Goal: Task Accomplishment & Management: Manage account settings

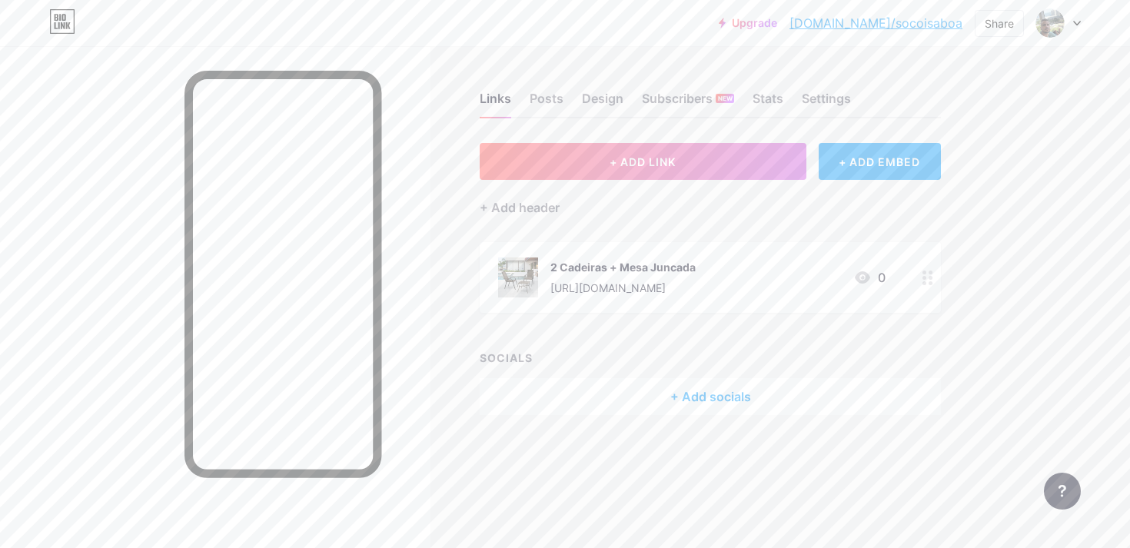
click at [931, 287] on div at bounding box center [928, 277] width 26 height 71
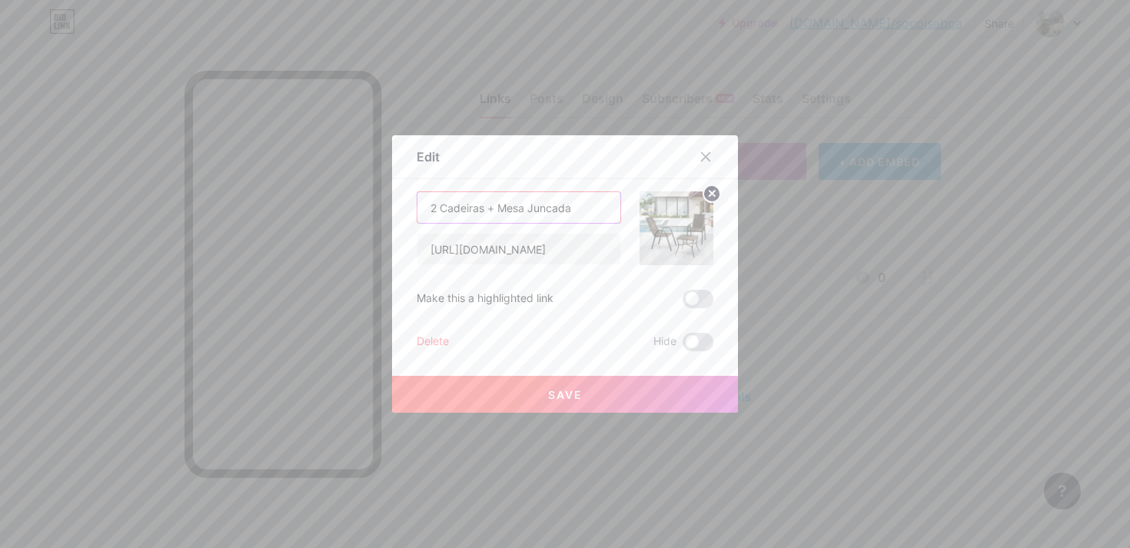
click at [592, 204] on input "2 Cadeiras + Mesa Juncada" at bounding box center [518, 207] width 203 height 31
click at [526, 209] on input "2 Cadeiras + Mesa Área Externa" at bounding box center [518, 207] width 203 height 31
type input "2 Cadeiras + Mesa pra Área Externa"
click at [633, 394] on button "Save" at bounding box center [565, 394] width 346 height 37
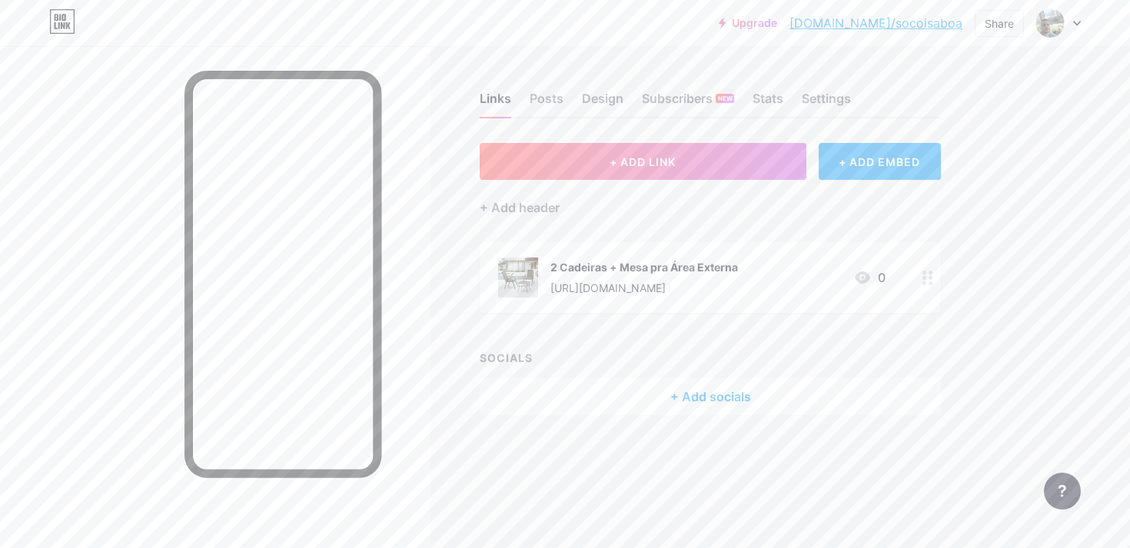
click at [746, 393] on div "+ Add socials" at bounding box center [710, 396] width 461 height 37
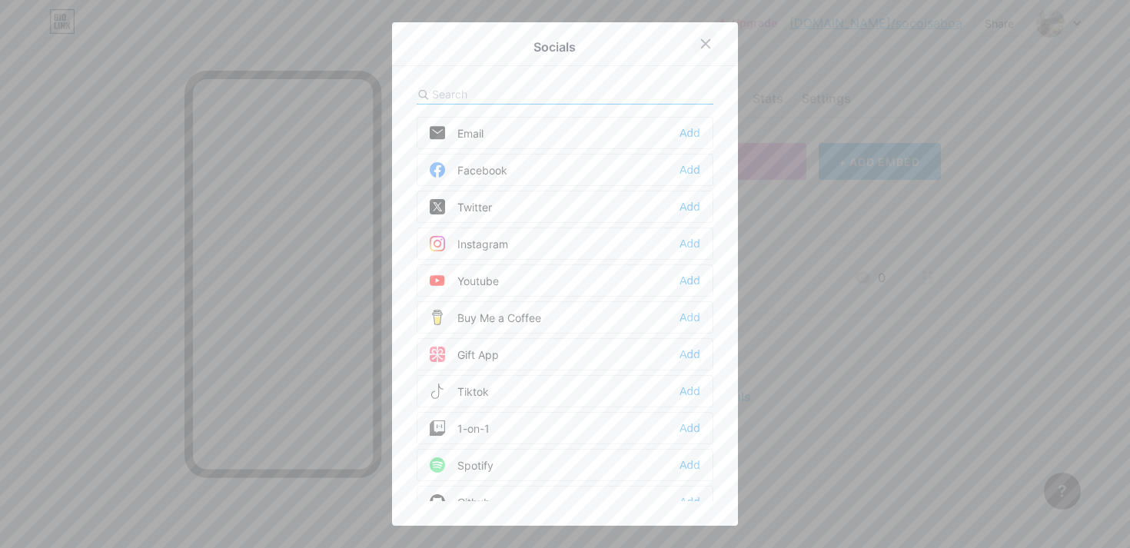
click at [707, 48] on icon at bounding box center [705, 44] width 12 height 12
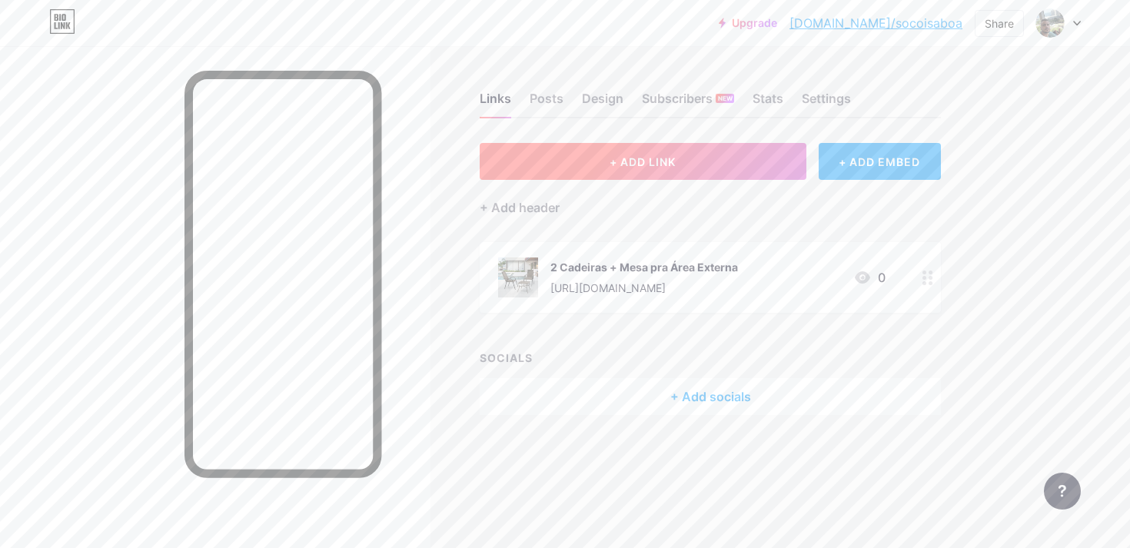
click at [629, 168] on span "+ ADD LINK" at bounding box center [642, 161] width 66 height 13
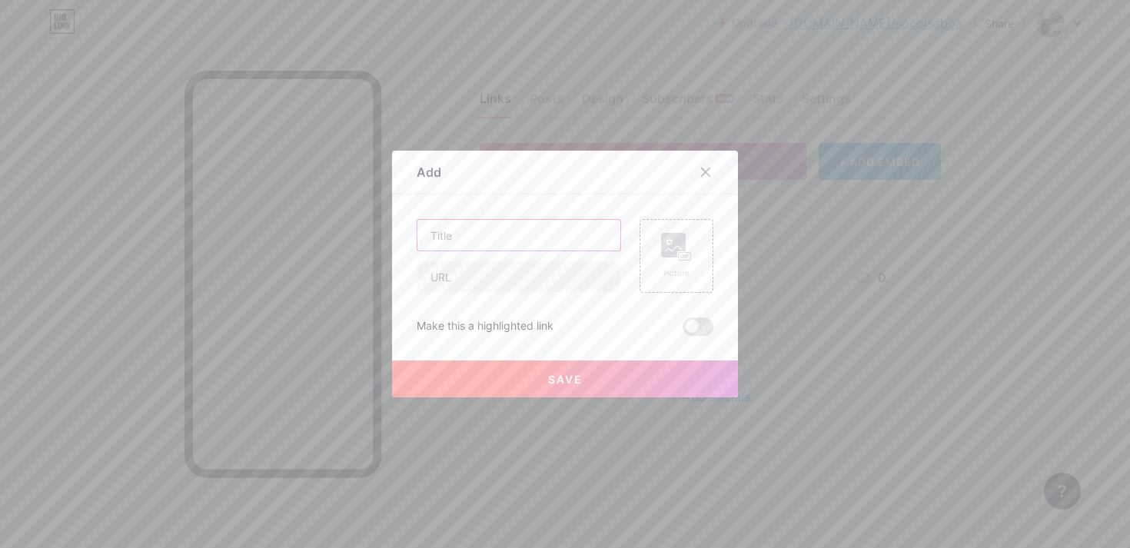
click at [533, 231] on input "text" at bounding box center [518, 235] width 203 height 31
click at [521, 277] on input "text" at bounding box center [518, 276] width 203 height 31
paste input "[URL][DOMAIN_NAME]"
type input "[URL][DOMAIN_NAME]"
click at [520, 231] on input "text" at bounding box center [518, 235] width 203 height 31
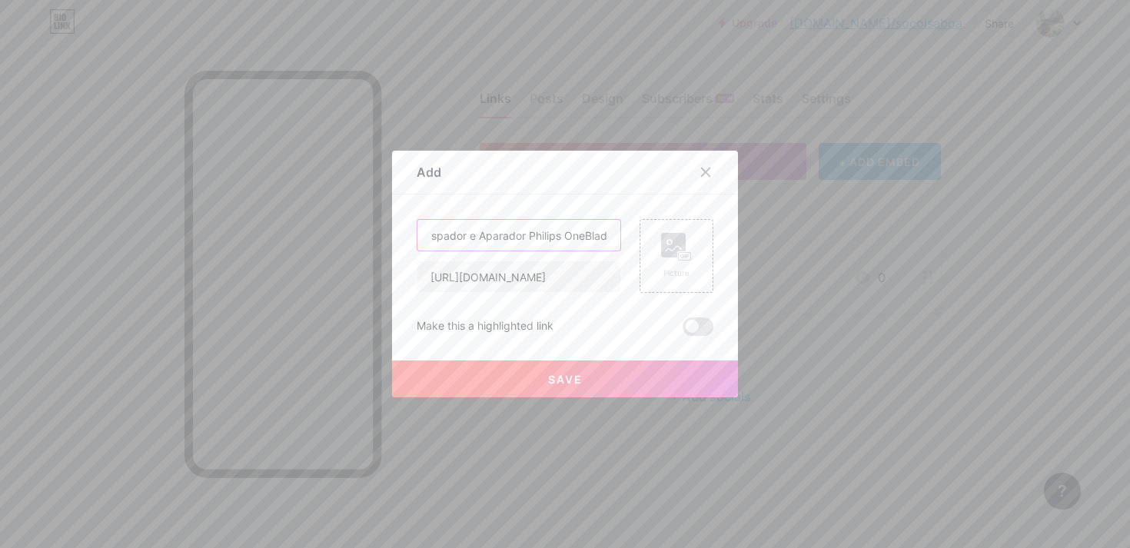
scroll to position [0, 19]
type input "Raspador e Aparador Philips OneBlade"
click at [688, 254] on rect at bounding box center [685, 257] width 12 height 8
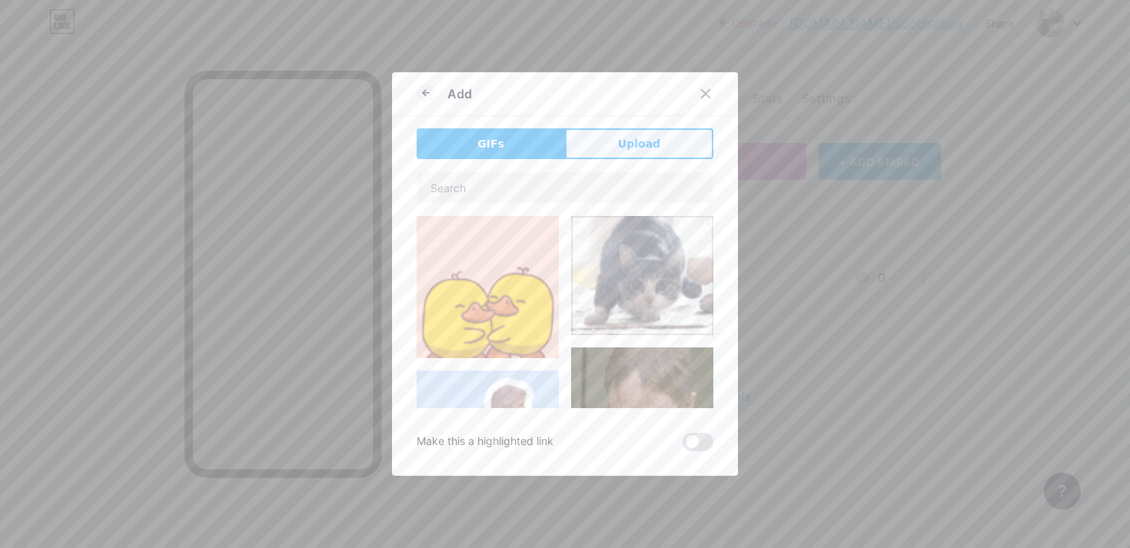
click at [635, 131] on button "Upload" at bounding box center [639, 143] width 148 height 31
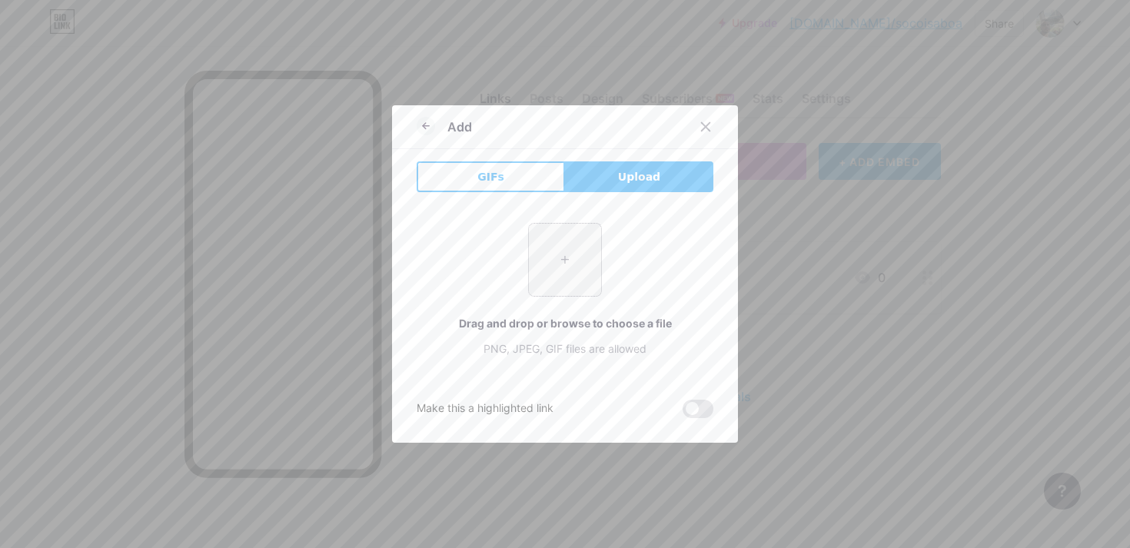
click at [552, 286] on input "file" at bounding box center [565, 260] width 72 height 72
type input "C:\fakepath\linkt1.jpg"
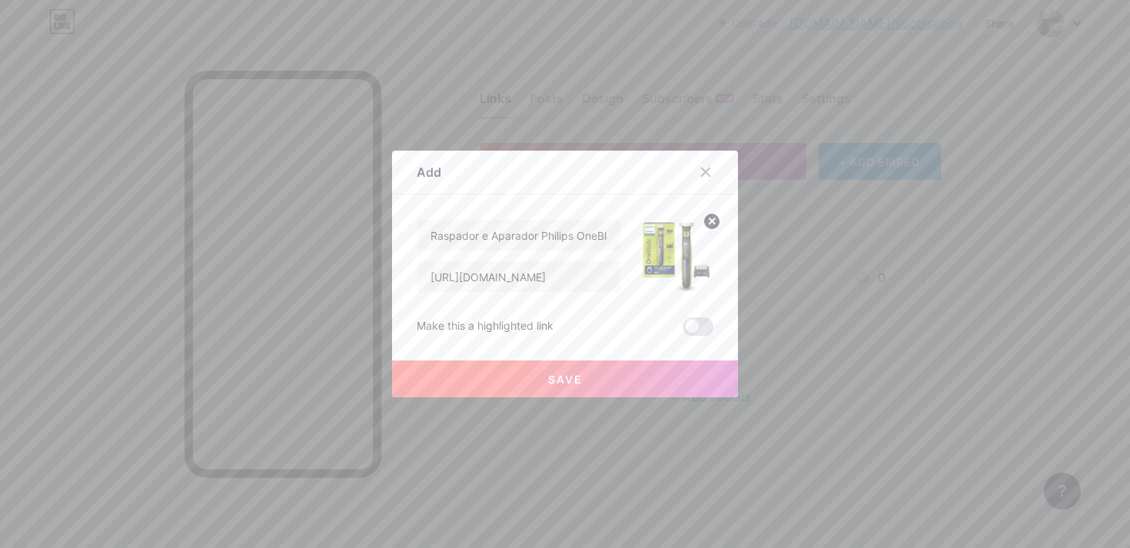
click at [578, 379] on span "Save" at bounding box center [565, 379] width 35 height 13
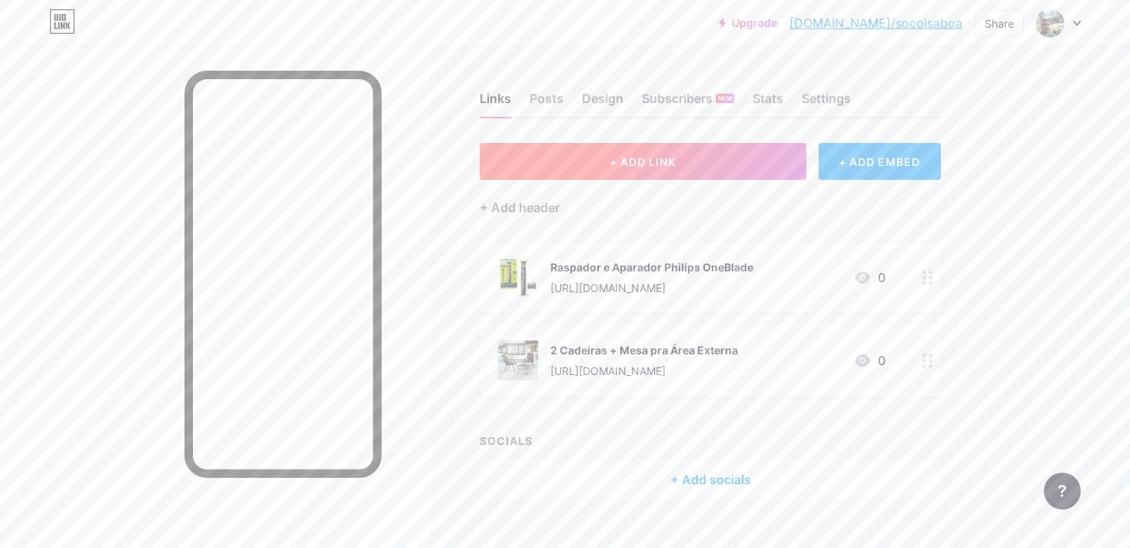
click at [666, 171] on button "+ ADD LINK" at bounding box center [643, 161] width 327 height 37
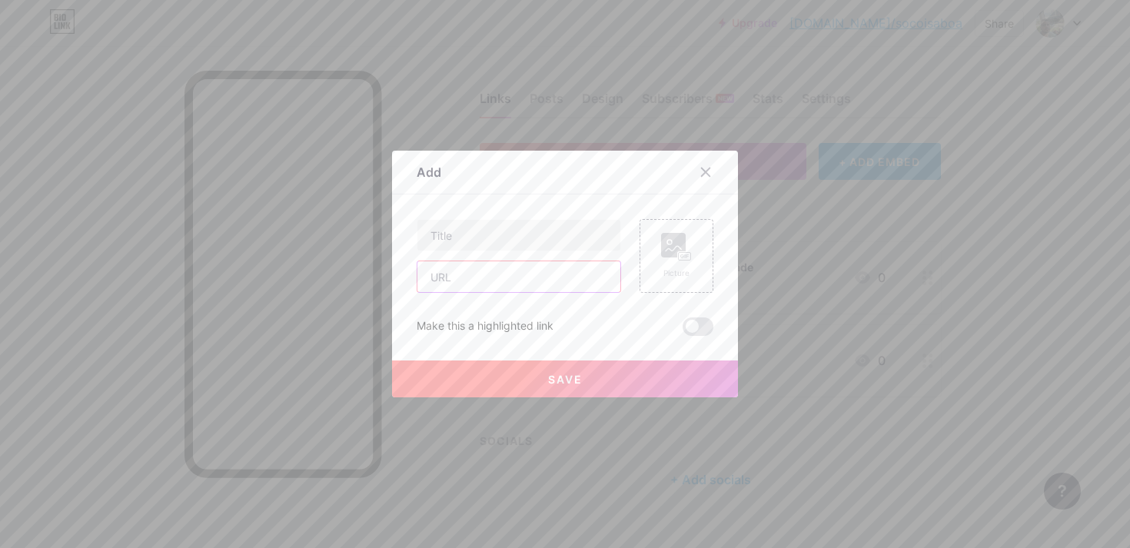
click at [565, 286] on input "text" at bounding box center [518, 276] width 203 height 31
paste input "[URL][DOMAIN_NAME]"
type input "[URL][DOMAIN_NAME]"
click at [466, 232] on input "text" at bounding box center [518, 235] width 203 height 31
paste input "Geonav Power Bank, Carregador Portátil Universal por Indução 10.000mAh"
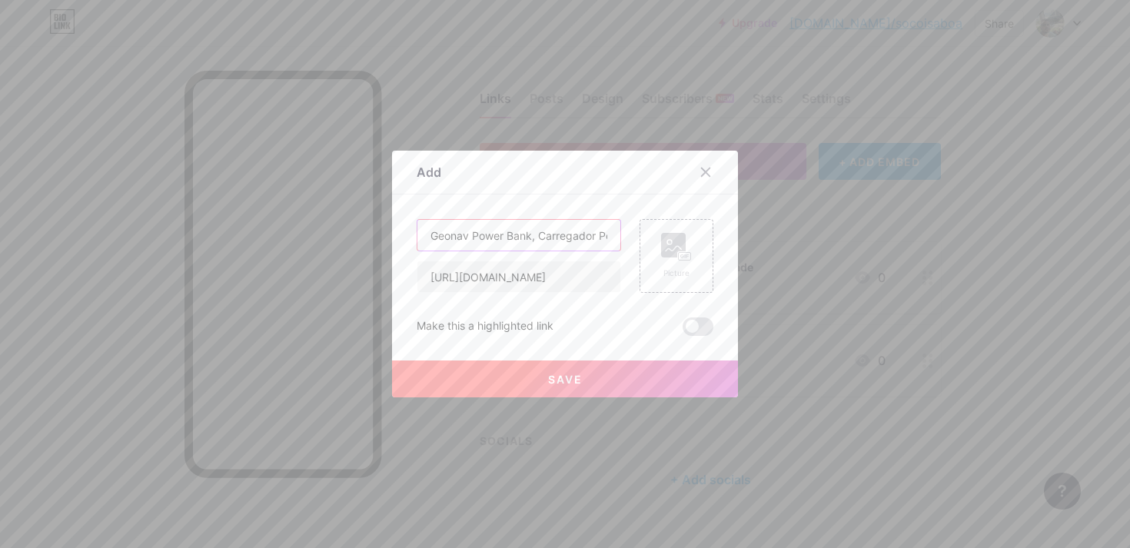
scroll to position [0, 202]
type input "Geonav Power Bank, Carregador Portátil Universal por Indução 10.000mAh"
click at [679, 257] on rect at bounding box center [685, 257] width 12 height 8
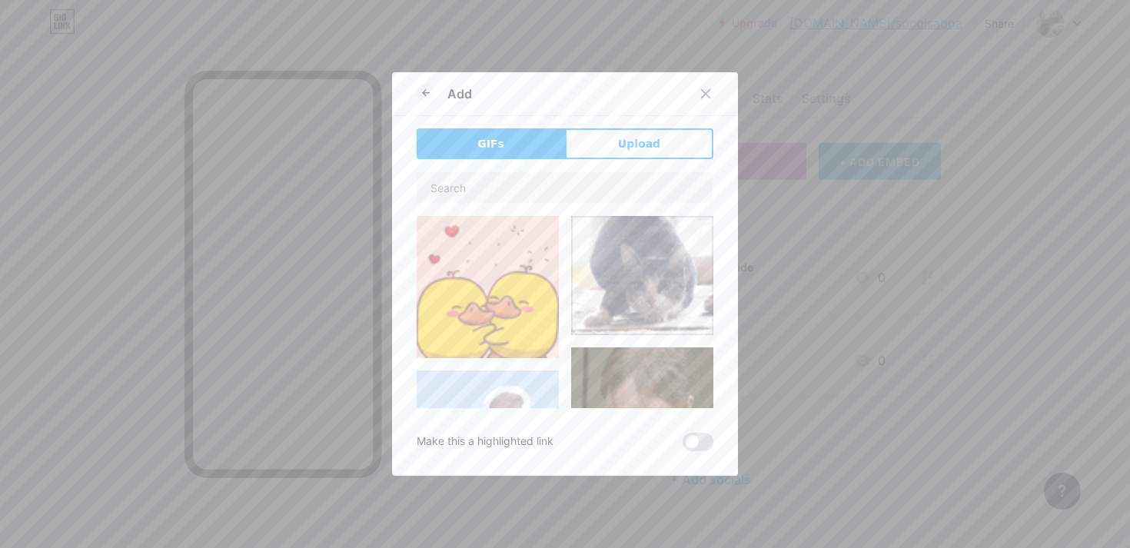
click at [625, 165] on div "GIFs Upload Content YouTube Play YouTube video without leaving your page. ADD V…" at bounding box center [565, 289] width 297 height 323
click at [640, 151] on span "Upload" at bounding box center [639, 144] width 42 height 16
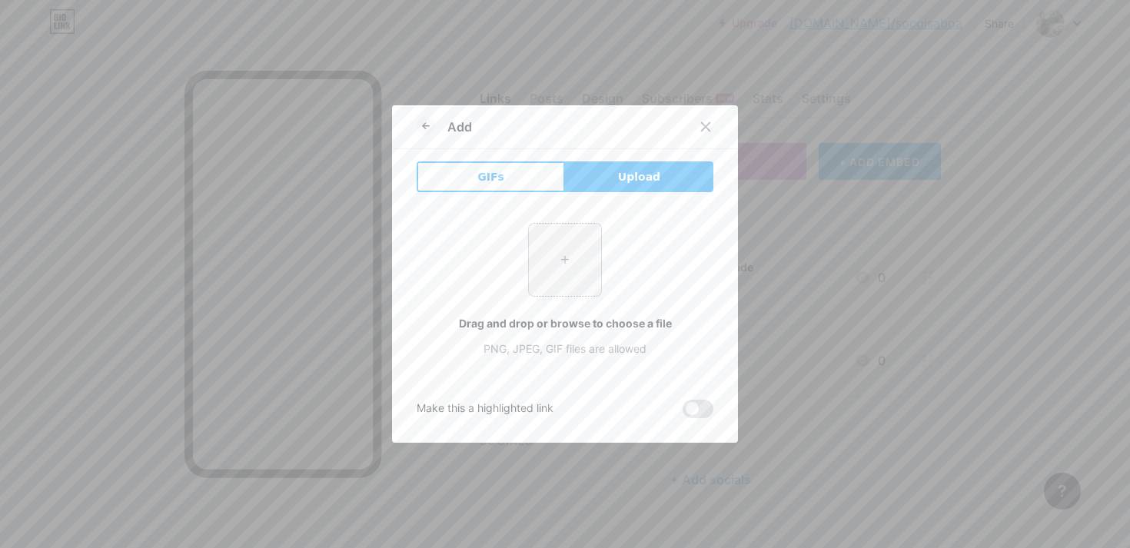
click at [579, 248] on input "file" at bounding box center [565, 260] width 72 height 72
type input "C:\fakepath\linkt2.jpg"
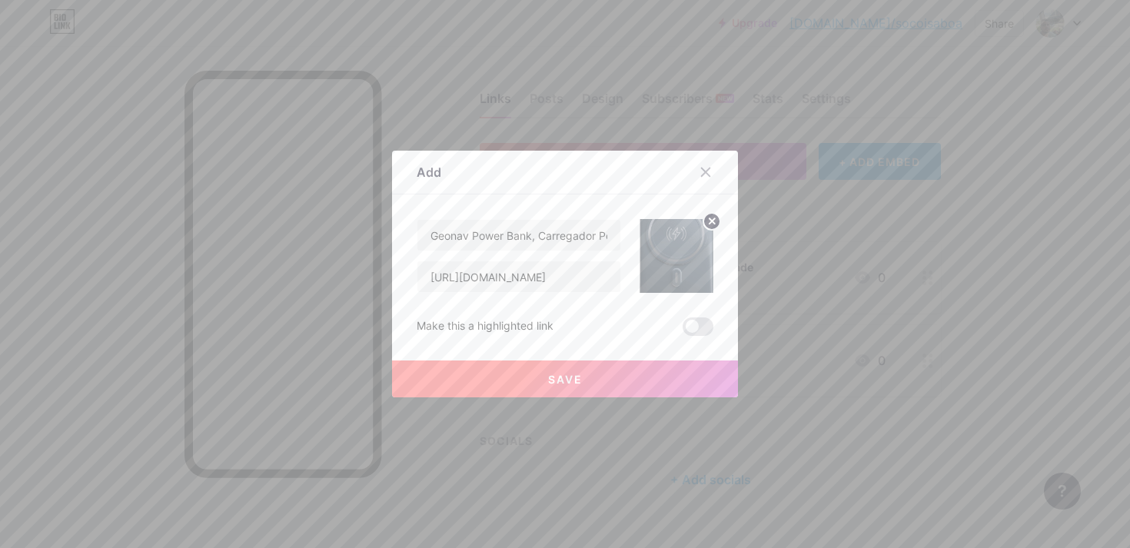
click at [712, 222] on icon at bounding box center [711, 220] width 5 height 5
click at [684, 254] on rect at bounding box center [685, 257] width 12 height 8
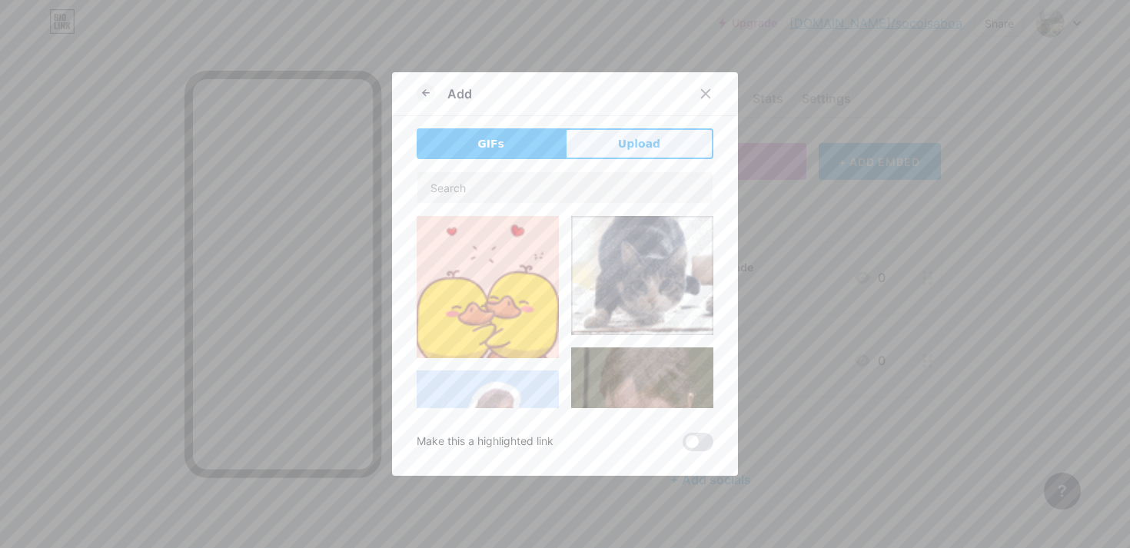
click at [661, 153] on button "Upload" at bounding box center [639, 143] width 148 height 31
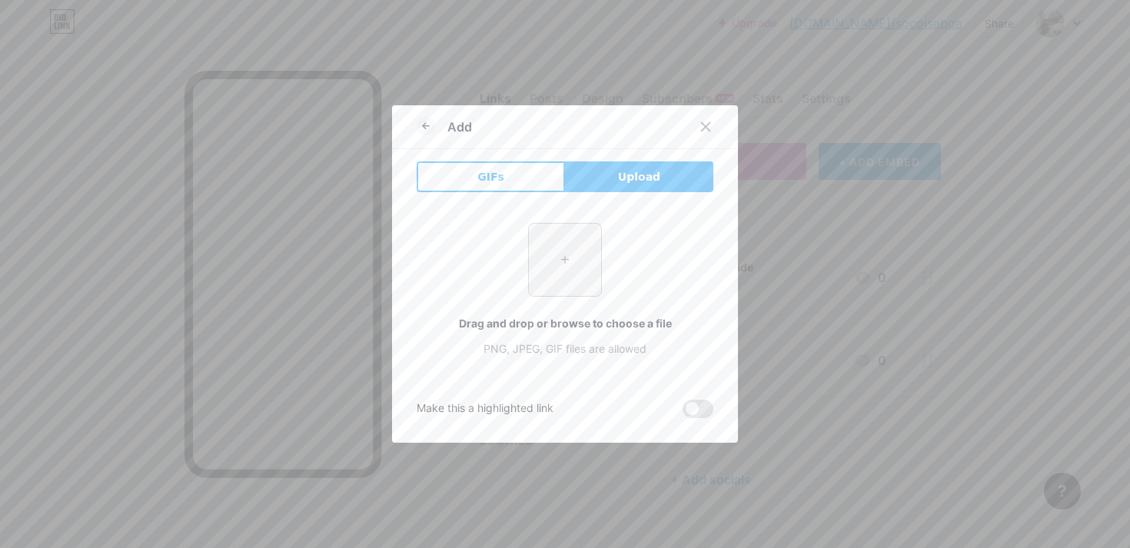
click at [566, 247] on input "file" at bounding box center [565, 260] width 72 height 72
type input "C:\fakepath\linkt22.jpg"
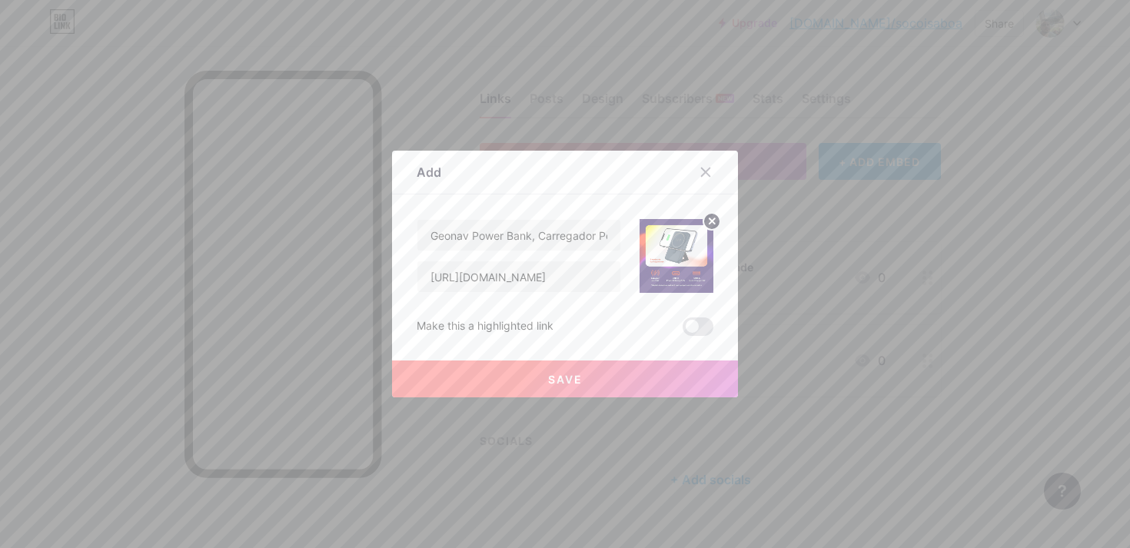
click at [629, 389] on button "Save" at bounding box center [565, 378] width 346 height 37
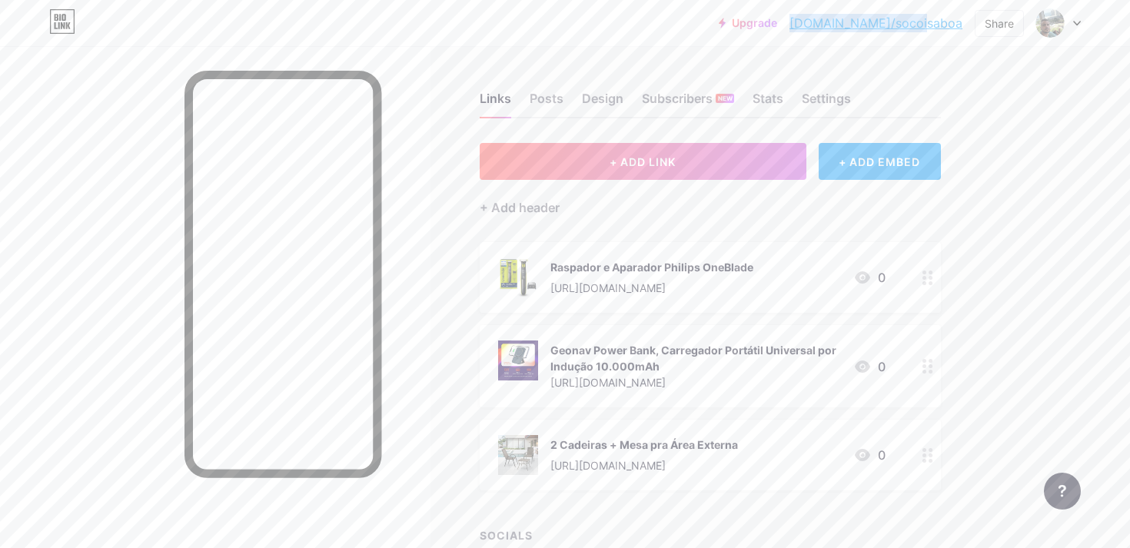
drag, startPoint x: 962, startPoint y: 28, endPoint x: 849, endPoint y: 30, distance: 113.0
click at [849, 30] on div "Upgrade [DOMAIN_NAME]/socois... [DOMAIN_NAME]/socoisaboa Share Switch accounts …" at bounding box center [900, 23] width 362 height 28
copy link "[DOMAIN_NAME]/socoisaboa"
click at [926, 364] on icon at bounding box center [927, 366] width 11 height 15
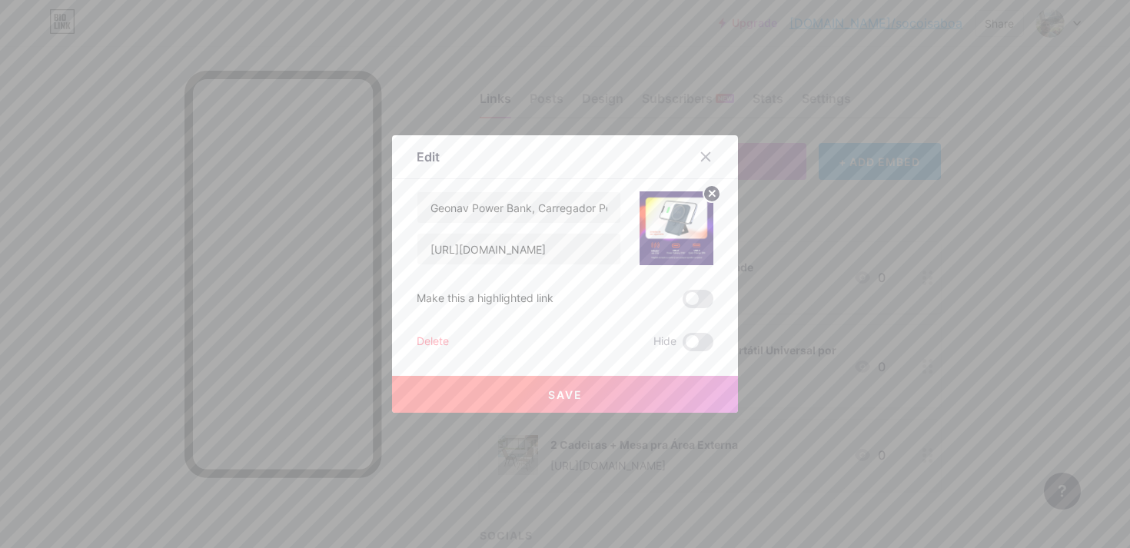
click at [682, 240] on img at bounding box center [676, 228] width 74 height 74
click at [705, 199] on circle at bounding box center [711, 193] width 17 height 17
click at [684, 221] on rect at bounding box center [673, 217] width 25 height 25
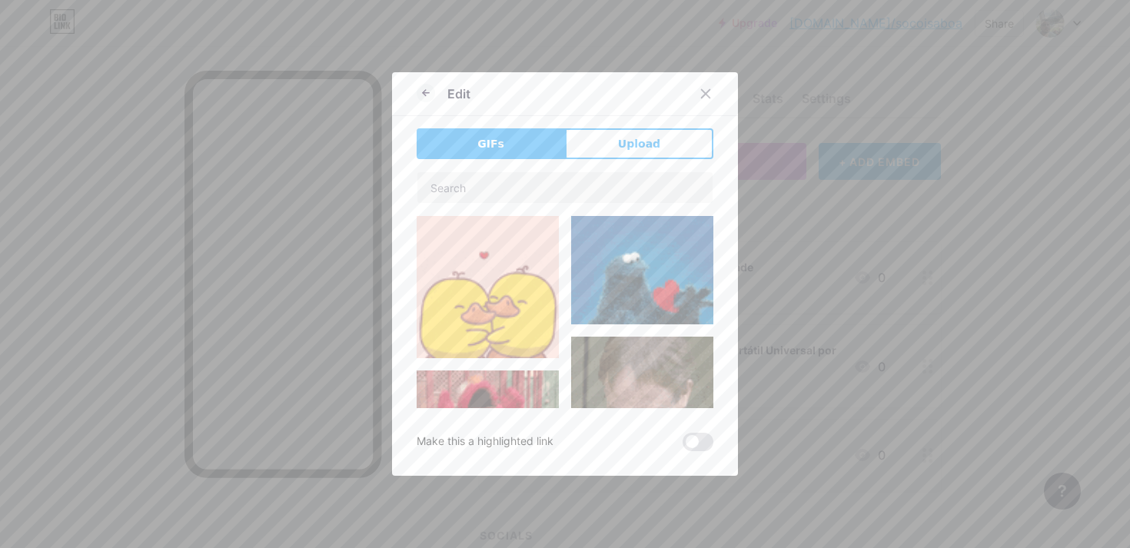
click at [666, 160] on div "GIFs Upload Content YouTube Play YouTube video without leaving your page. ADD V…" at bounding box center [565, 289] width 297 height 323
click at [666, 145] on button "Upload" at bounding box center [639, 143] width 148 height 31
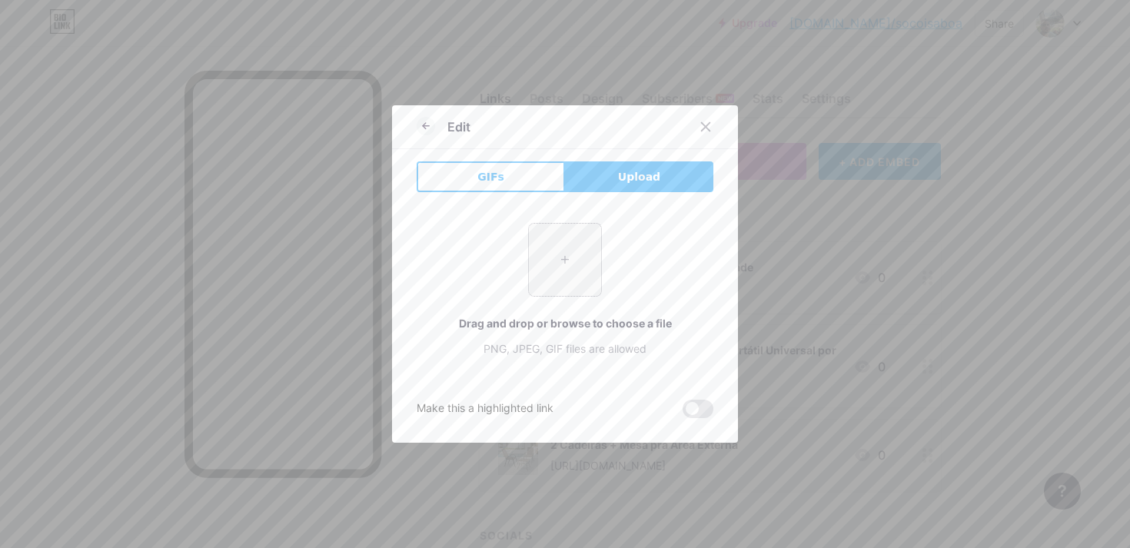
click at [545, 278] on input "file" at bounding box center [565, 260] width 72 height 72
type input "C:\fakepath\linkt2.jpg"
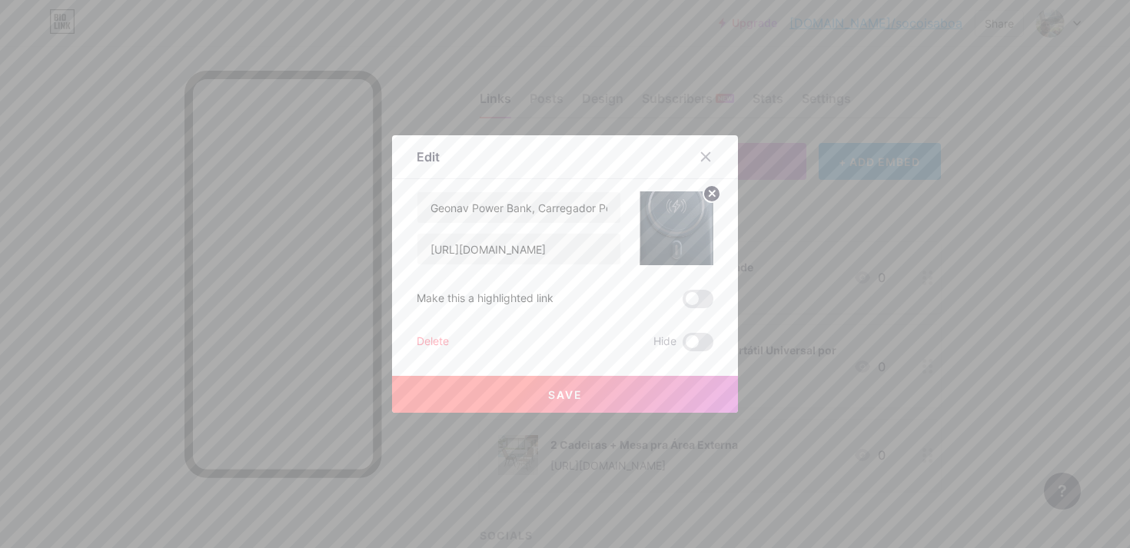
click at [644, 386] on button "Save" at bounding box center [565, 394] width 346 height 37
